Goal: Task Accomplishment & Management: Use online tool/utility

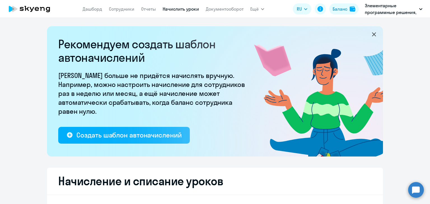
select select "10"
click at [219, 11] on link "Документооборот" at bounding box center [225, 9] width 38 height 6
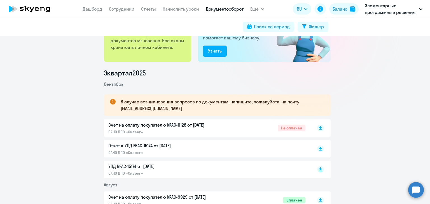
scroll to position [84, 0]
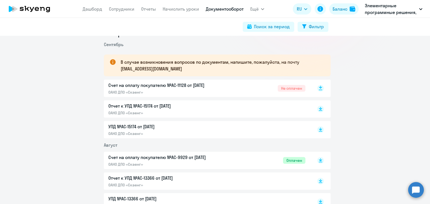
click at [319, 88] on rect at bounding box center [320, 88] width 7 height 7
click at [171, 9] on link "Начислить уроки" at bounding box center [181, 9] width 36 height 6
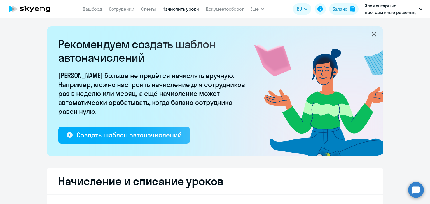
select select "10"
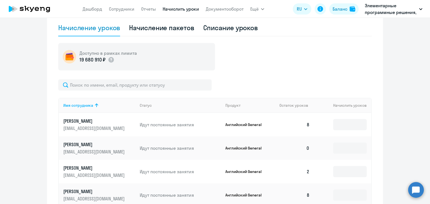
scroll to position [224, 0]
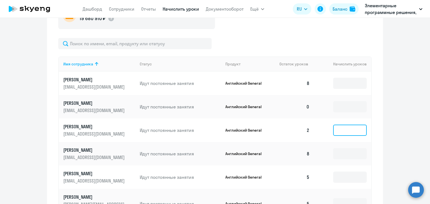
click at [333, 130] on input at bounding box center [350, 130] width 34 height 11
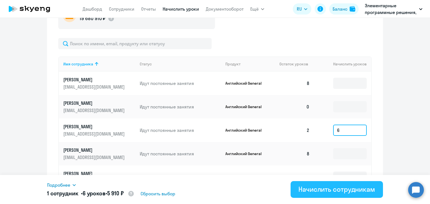
type input "6"
click at [320, 191] on div "Начислить сотрудникам" at bounding box center [336, 189] width 77 height 9
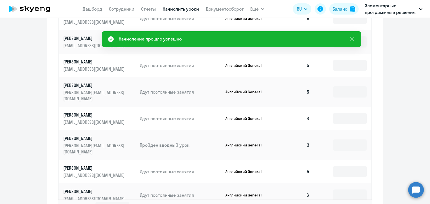
scroll to position [364, 0]
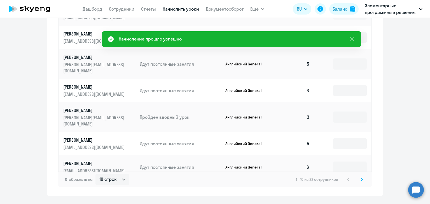
click at [362, 176] on svg-icon at bounding box center [361, 179] width 7 height 7
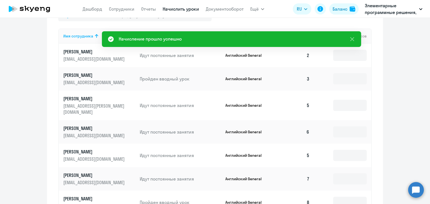
scroll to position [224, 0]
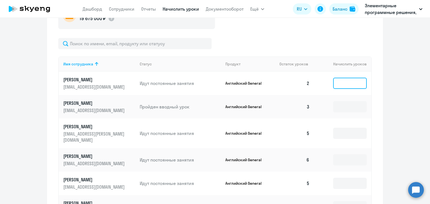
click at [347, 83] on input at bounding box center [350, 83] width 34 height 11
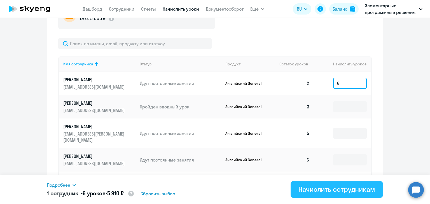
type input "6"
click at [341, 182] on button "Начислить сотрудникам" at bounding box center [337, 189] width 92 height 17
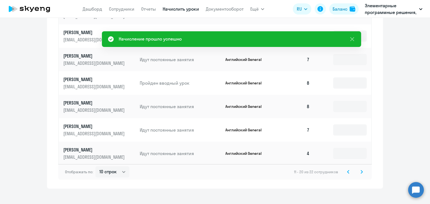
scroll to position [373, 0]
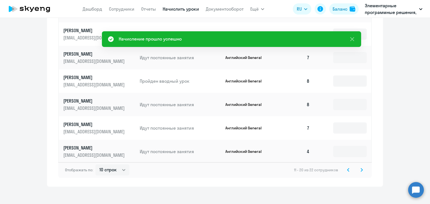
click at [360, 168] on icon at bounding box center [361, 170] width 2 height 4
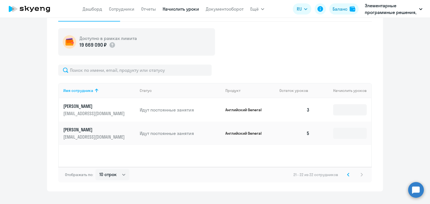
scroll to position [207, 0]
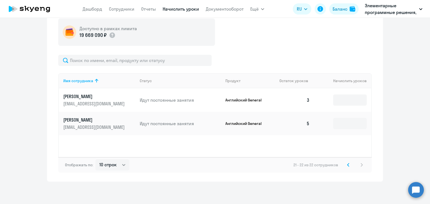
click at [348, 166] on svg-icon at bounding box center [348, 165] width 7 height 7
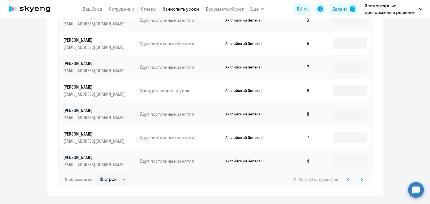
scroll to position [373, 0]
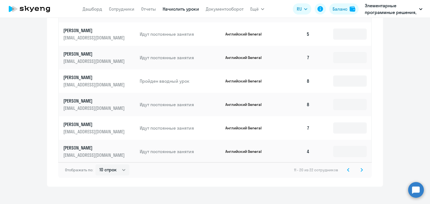
click at [347, 168] on icon at bounding box center [348, 169] width 2 height 3
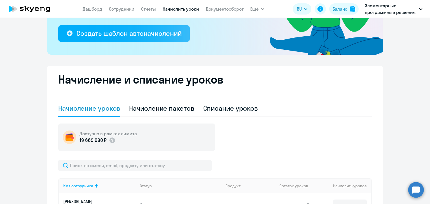
scroll to position [93, 0]
